Goal: Task Accomplishment & Management: Manage account settings

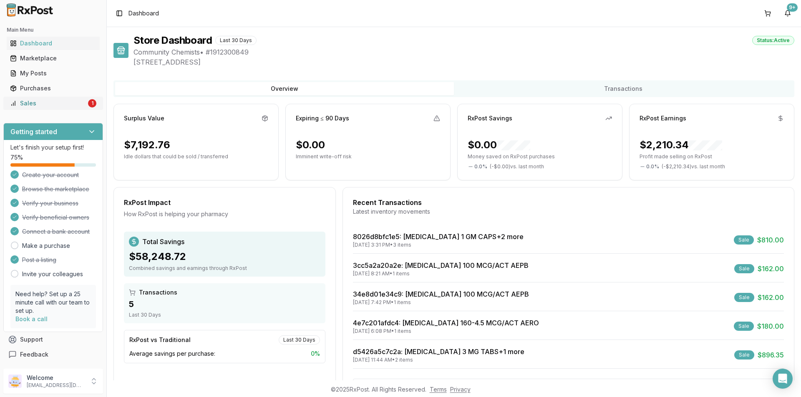
click at [68, 101] on div "Sales" at bounding box center [48, 103] width 76 height 8
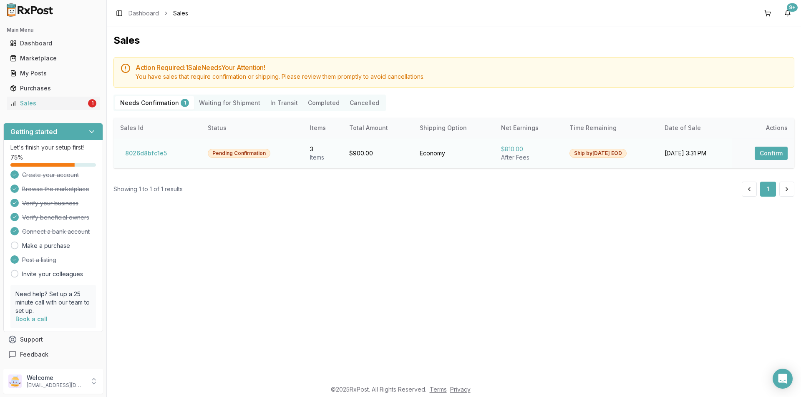
click at [767, 157] on button "Confirm" at bounding box center [770, 153] width 33 height 13
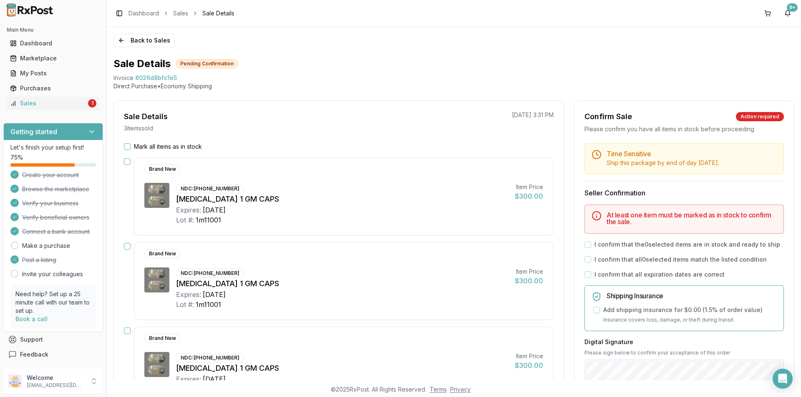
click at [129, 153] on div "Mark all items as in stock Brand New NDC: 52937-0001-20 Vascepa 1 GM CAPS Expir…" at bounding box center [339, 315] width 450 height 345
click at [129, 143] on div "Mark all items as in stock" at bounding box center [339, 147] width 430 height 8
click at [128, 141] on div "Sale Details 3 item s sold 08/21/2025 3:31 PM Mark all items as in stock Brand …" at bounding box center [338, 299] width 450 height 397
click at [126, 148] on button "Mark all items as in stock" at bounding box center [127, 146] width 7 height 7
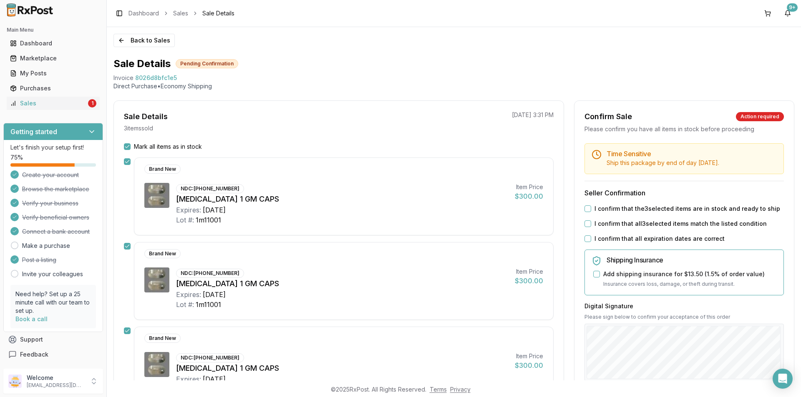
click at [584, 217] on div "Time Sensitive Ship this package by end of day Thursday, August 28th . Seller C…" at bounding box center [683, 319] width 219 height 352
click at [587, 208] on button "I confirm that the 3 selected items are in stock and ready to ship" at bounding box center [587, 209] width 7 height 7
click at [588, 226] on button "I confirm that all 3 selected items match the listed condition" at bounding box center [587, 224] width 7 height 7
click at [588, 242] on button "I confirm that all expiration dates are correct" at bounding box center [587, 239] width 7 height 7
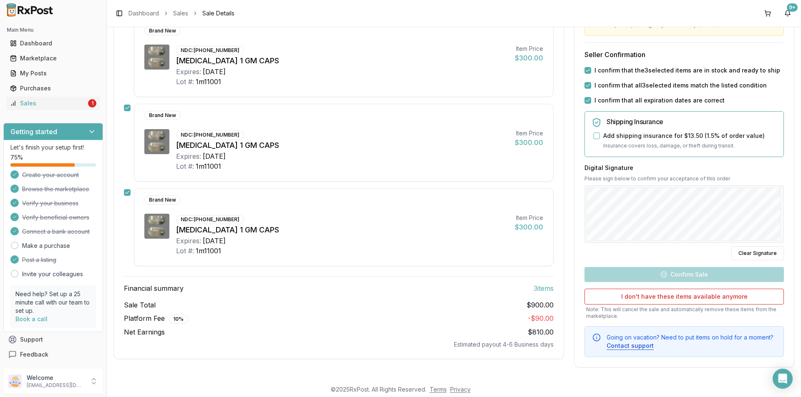
scroll to position [139, 0]
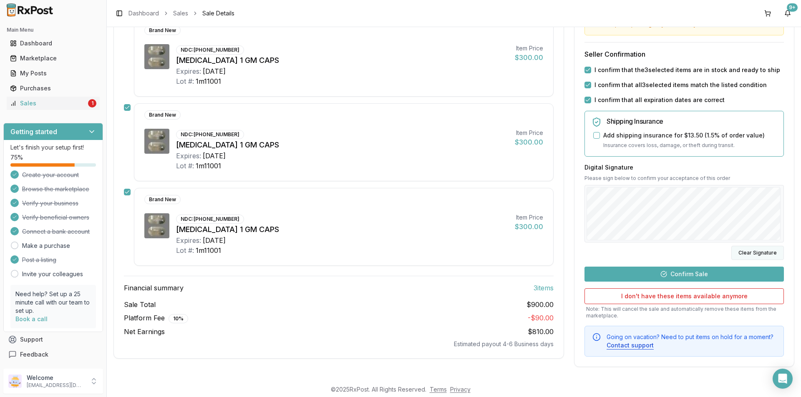
click at [743, 253] on button "Clear Signature" at bounding box center [757, 253] width 53 height 14
click at [691, 277] on button "Confirm Sale" at bounding box center [683, 274] width 199 height 15
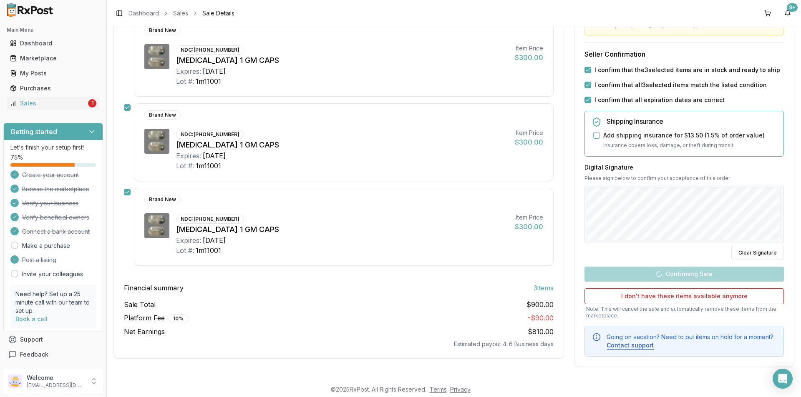
scroll to position [116, 0]
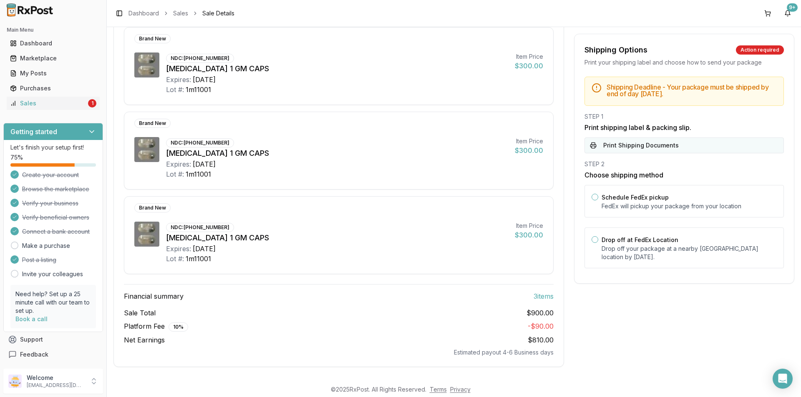
click at [661, 146] on button "Print Shipping Documents" at bounding box center [683, 146] width 199 height 16
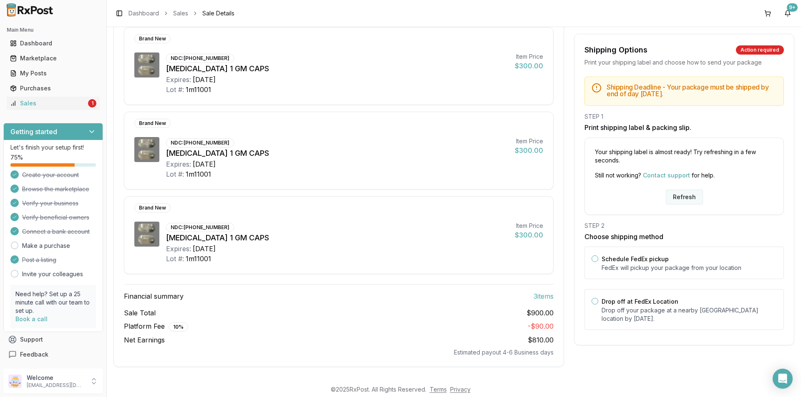
click at [686, 196] on button "Refresh" at bounding box center [684, 197] width 37 height 15
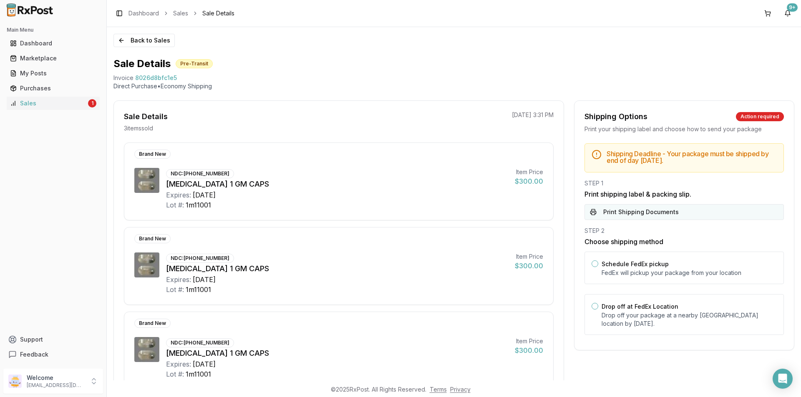
click at [651, 214] on button "Print Shipping Documents" at bounding box center [683, 212] width 199 height 16
